Goal: Answer question/provide support

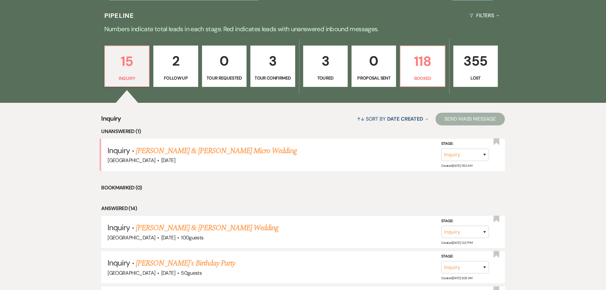
scroll to position [159, 0]
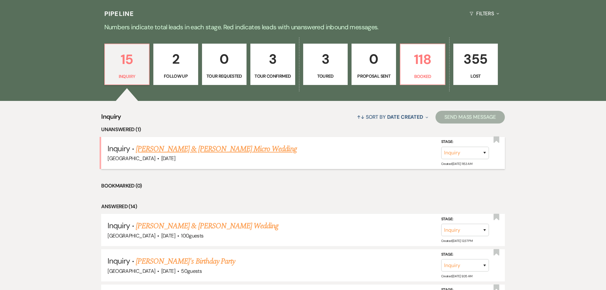
click at [217, 150] on link "[PERSON_NAME] & [PERSON_NAME] Micro Wedding" at bounding box center [216, 148] width 161 height 11
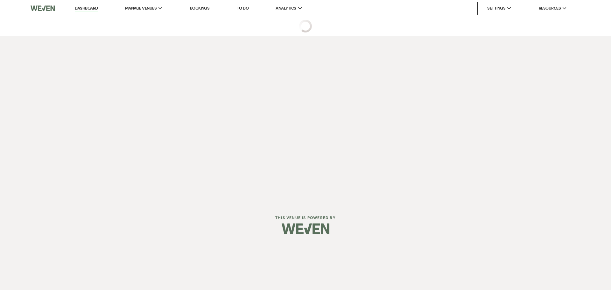
select select "5"
select select "16"
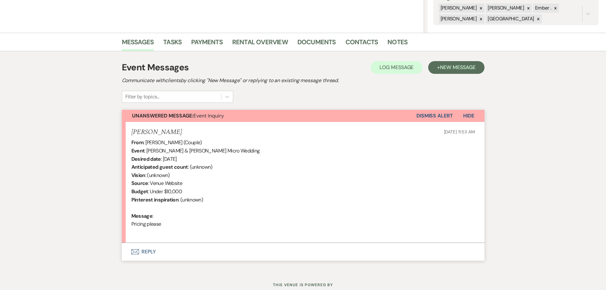
scroll to position [116, 0]
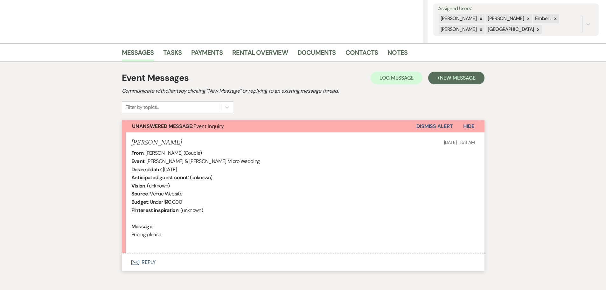
click at [150, 260] on button "Envelope Reply" at bounding box center [303, 262] width 363 height 18
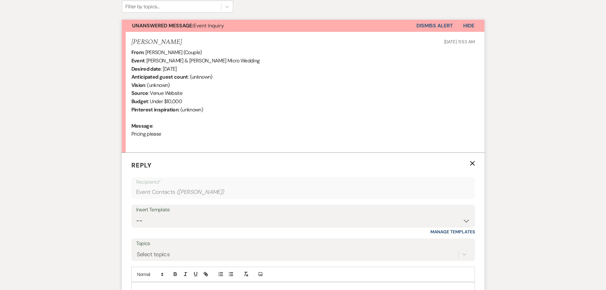
scroll to position [270, 0]
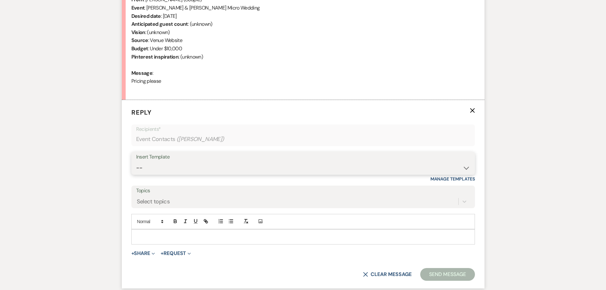
click at [170, 165] on select "-- Weven Planning Portal Introduction (Booked Events) Initial Inquiry Response …" at bounding box center [303, 168] width 334 height 12
select select "1812"
click at [136, 162] on select "-- Weven Planning Portal Introduction (Booked Events) Initial Inquiry Response …" at bounding box center [303, 168] width 334 height 12
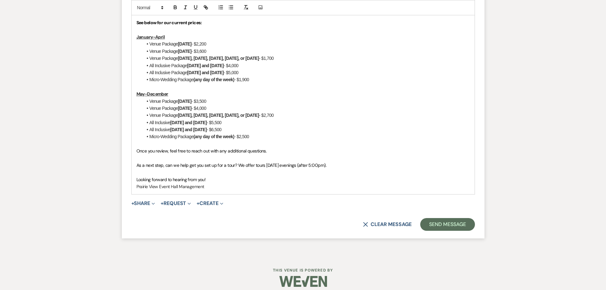
scroll to position [533, 0]
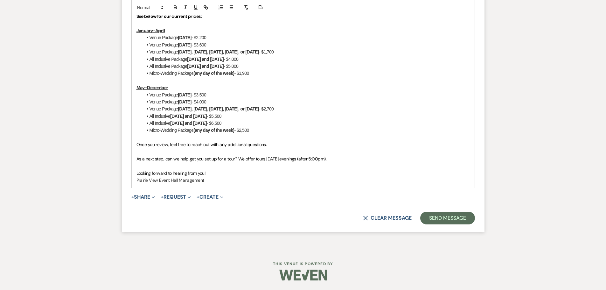
click at [234, 157] on span "As a next step, can we help get you set up for a tour? We offer tours [DATE] ev…" at bounding box center [231, 159] width 190 height 6
click at [456, 219] on button "Send Message" at bounding box center [447, 218] width 54 height 13
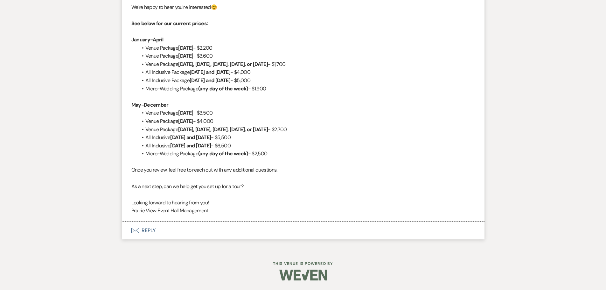
scroll to position [0, 0]
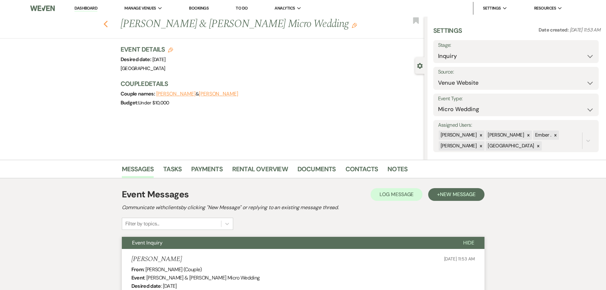
click at [107, 23] on icon "Previous" at bounding box center [105, 24] width 5 height 8
